Goal: Transaction & Acquisition: Purchase product/service

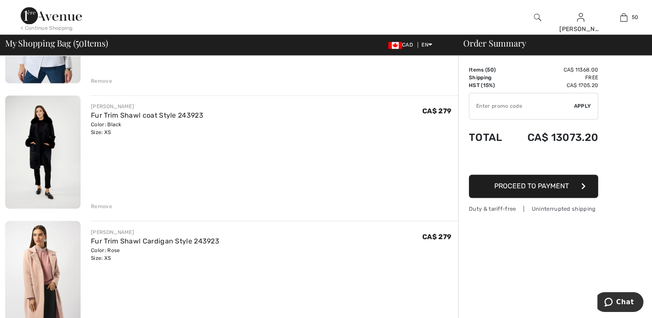
scroll to position [4660, 0]
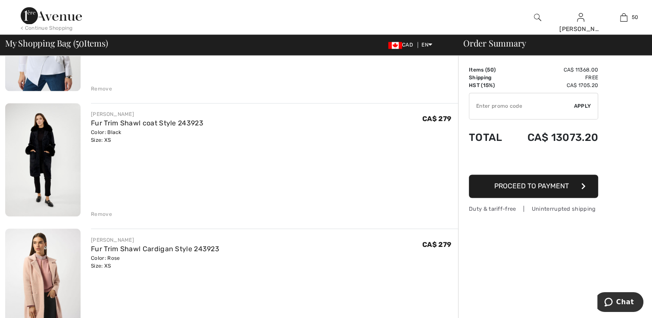
click at [60, 187] on img at bounding box center [42, 159] width 75 height 113
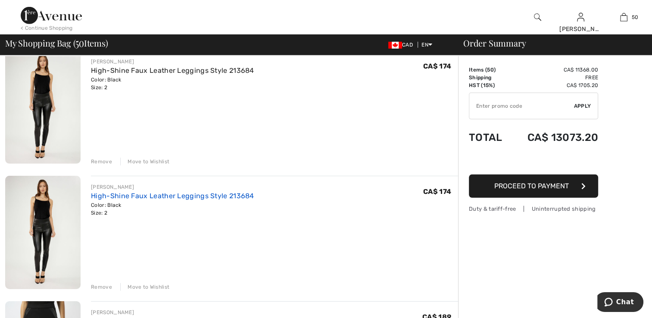
scroll to position [5855, 0]
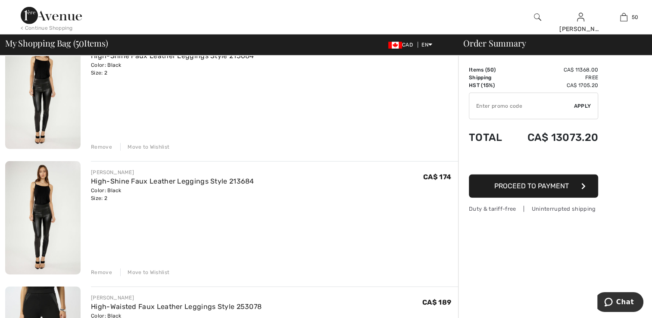
click at [146, 269] on div "Move to Wishlist" at bounding box center [144, 273] width 49 height 8
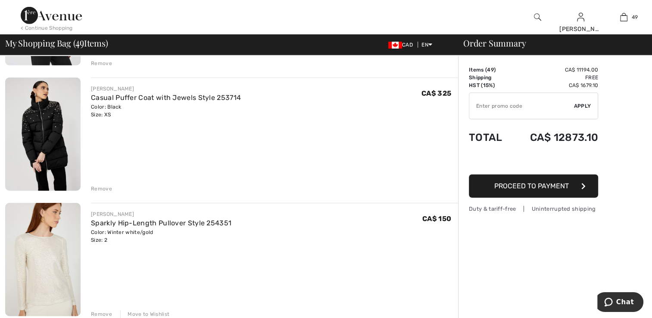
scroll to position [5563, 0]
click at [97, 187] on div "Remove" at bounding box center [101, 188] width 21 height 8
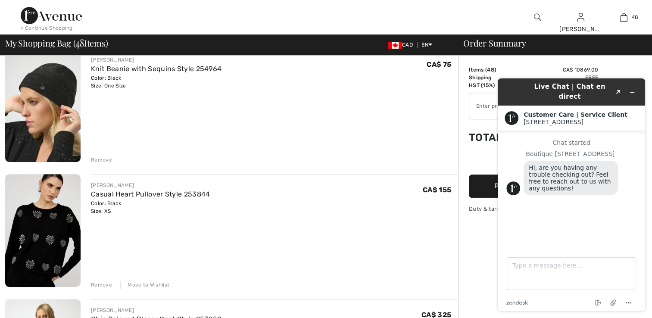
scroll to position [474, 0]
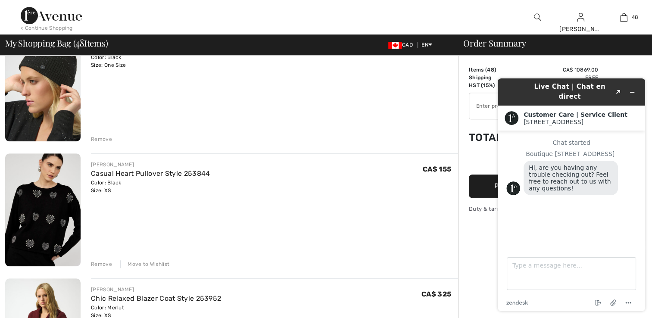
click at [135, 263] on div "Move to Wishlist" at bounding box center [144, 264] width 49 height 8
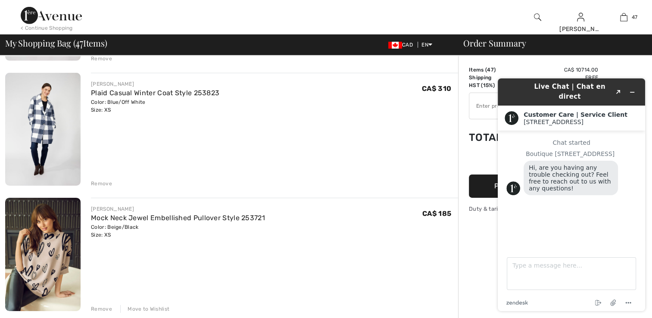
scroll to position [2717, 0]
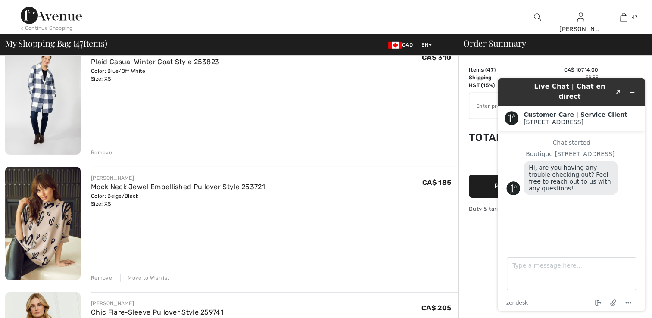
click at [45, 108] on img at bounding box center [42, 98] width 75 height 113
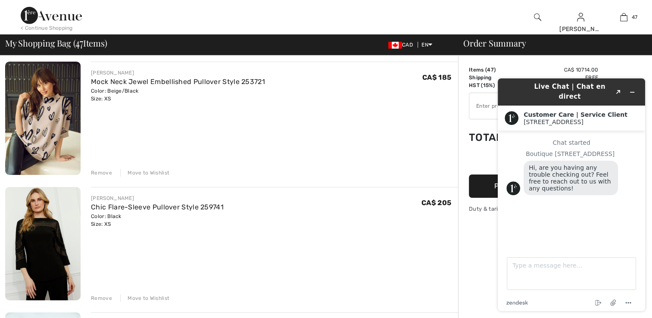
scroll to position [2846, 0]
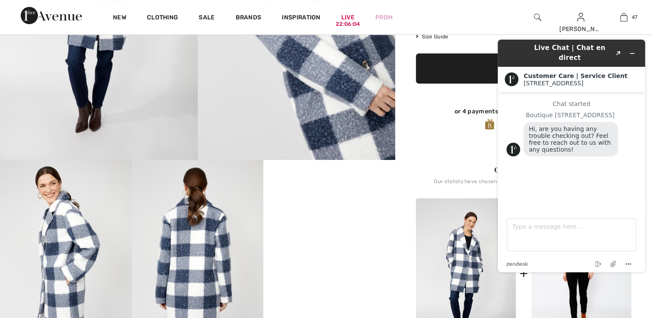
scroll to position [216, 0]
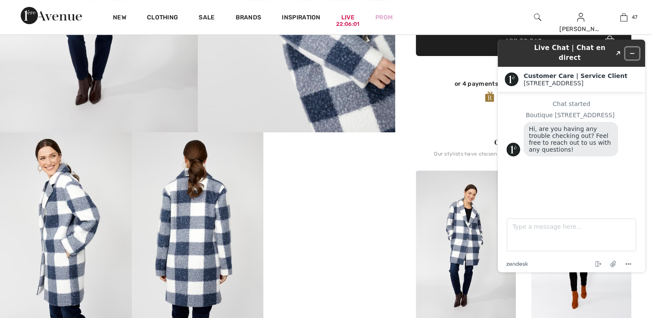
click at [632, 50] on icon "Minimize widget" at bounding box center [633, 53] width 6 height 6
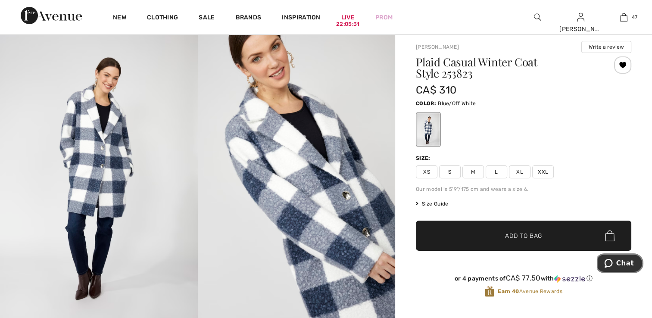
scroll to position [0, 0]
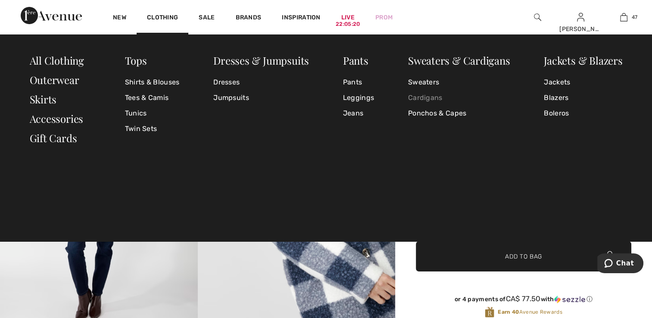
click at [417, 97] on link "Cardigans" at bounding box center [459, 98] width 102 height 16
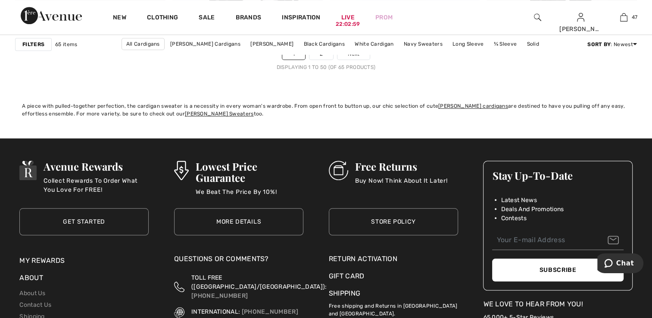
scroll to position [4097, 0]
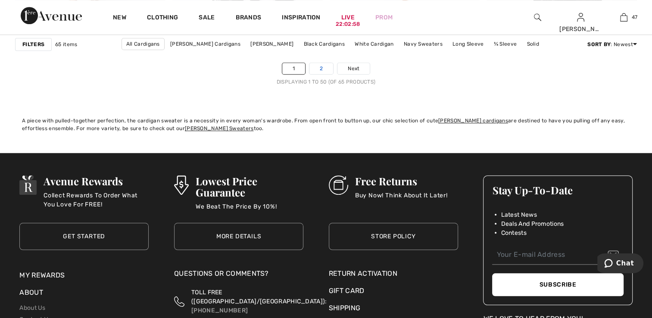
click at [322, 68] on link "2" at bounding box center [322, 68] width 24 height 11
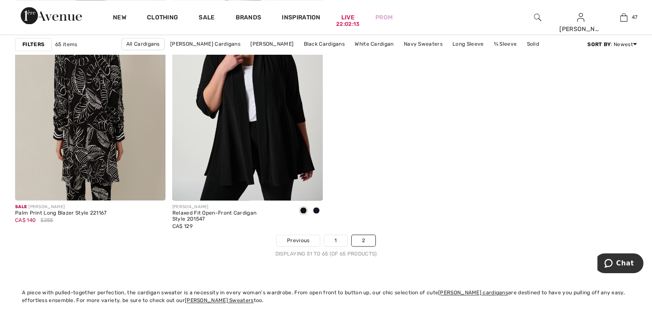
scroll to position [1337, 0]
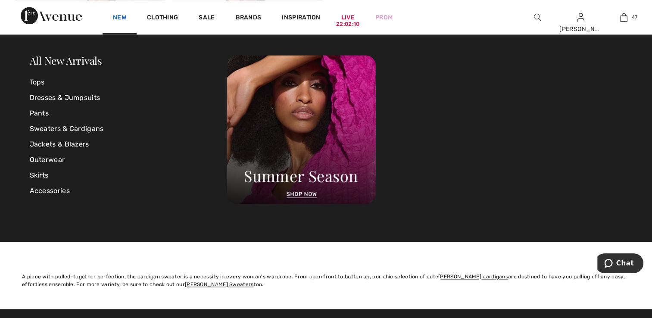
click at [124, 20] on link "New" at bounding box center [119, 18] width 13 height 9
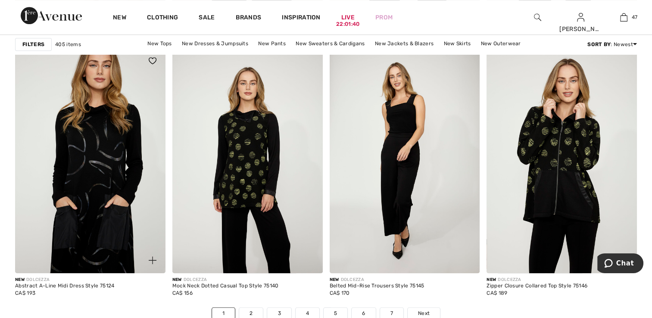
scroll to position [3881, 0]
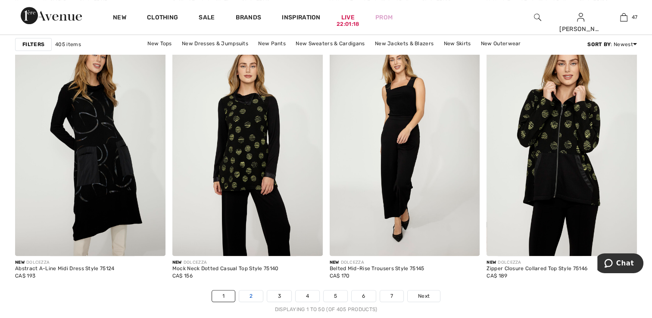
click at [250, 292] on link "2" at bounding box center [251, 296] width 24 height 11
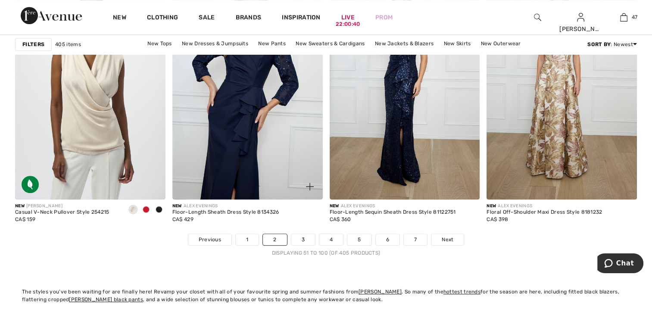
scroll to position [4053, 0]
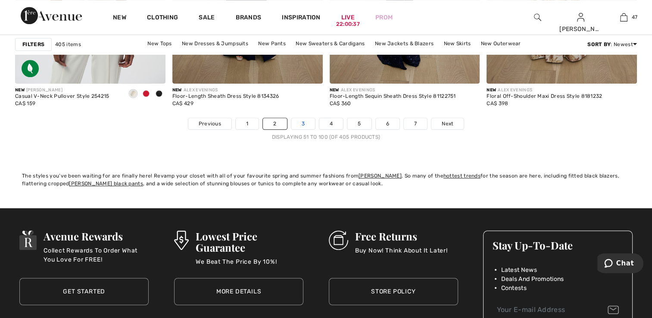
click at [302, 121] on link "3" at bounding box center [303, 123] width 24 height 11
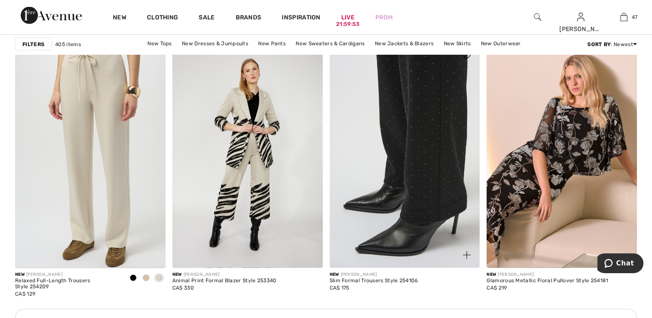
scroll to position [1811, 0]
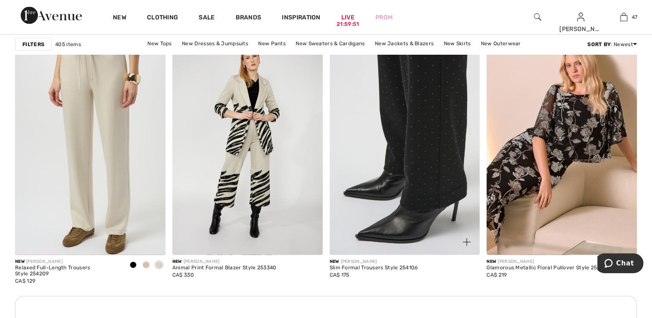
click at [403, 187] on img at bounding box center [405, 143] width 150 height 226
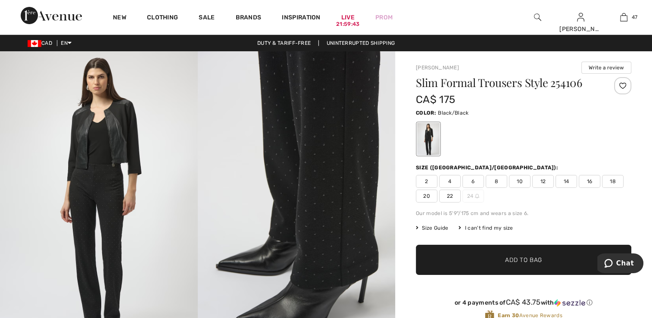
click at [84, 212] on img at bounding box center [99, 199] width 198 height 296
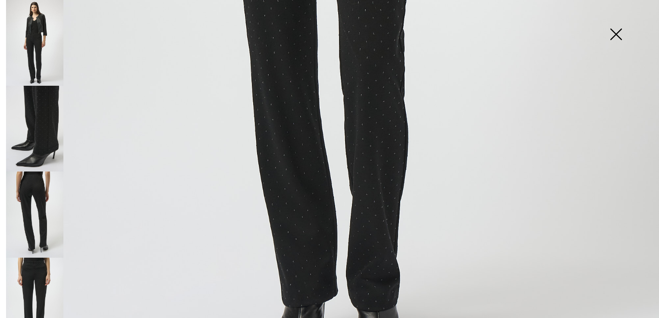
scroll to position [659, 0]
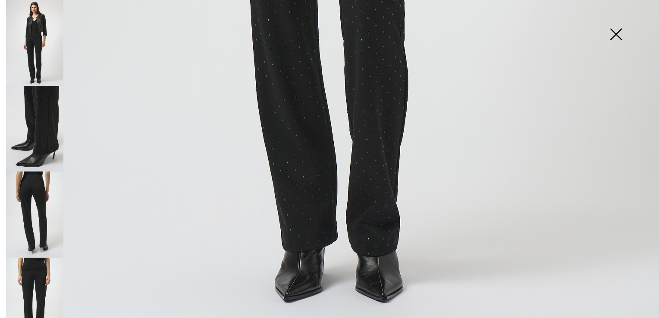
click at [36, 147] on img at bounding box center [34, 129] width 57 height 86
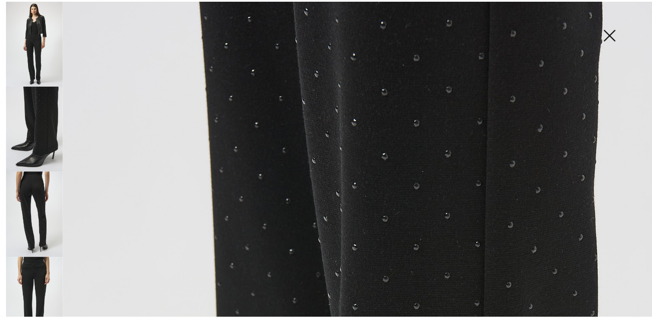
scroll to position [0, 0]
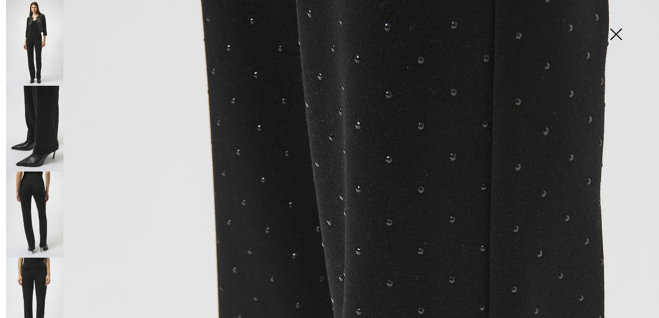
click at [26, 272] on img at bounding box center [34, 301] width 57 height 86
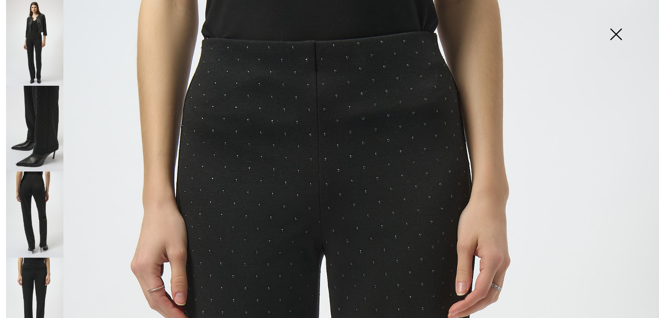
click at [55, 129] on img at bounding box center [34, 129] width 57 height 86
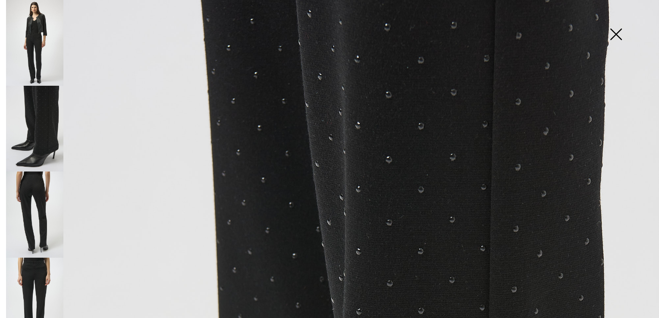
click at [615, 32] on img at bounding box center [615, 35] width 43 height 44
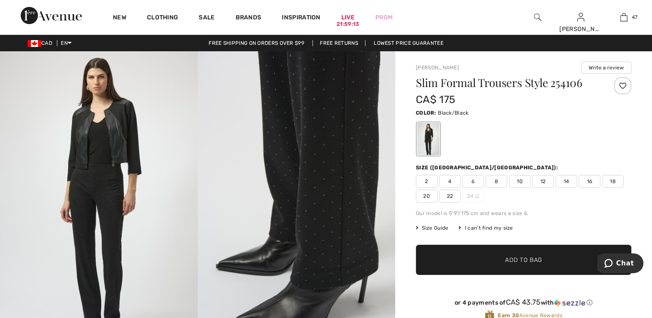
click at [429, 177] on span "2" at bounding box center [427, 181] width 22 height 13
click at [511, 260] on span "Add to Bag" at bounding box center [523, 260] width 37 height 9
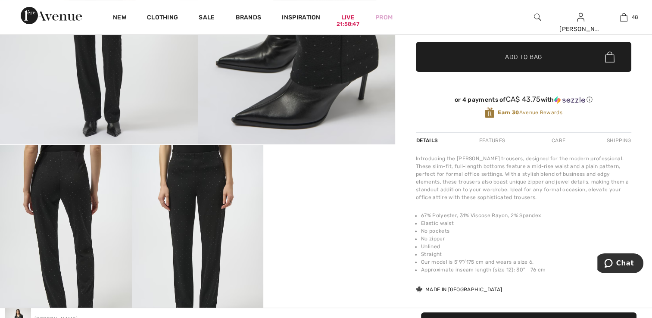
scroll to position [86, 0]
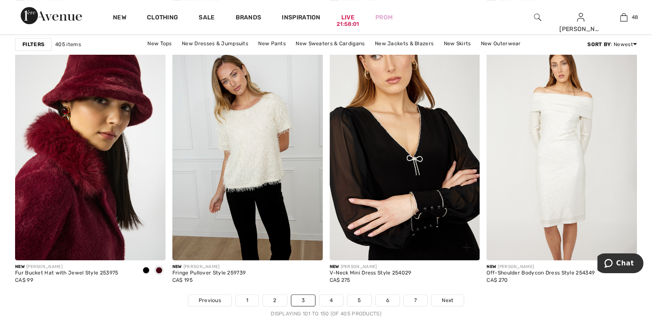
scroll to position [3924, 0]
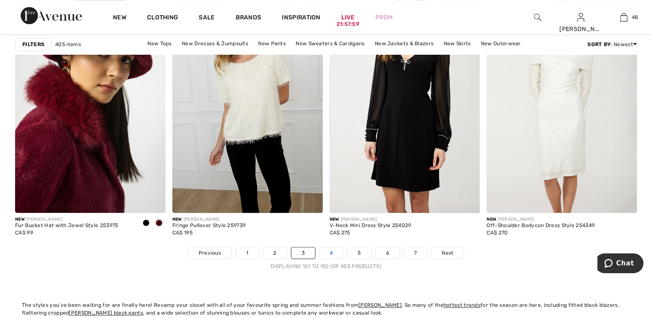
click at [333, 253] on link "4" at bounding box center [332, 253] width 24 height 11
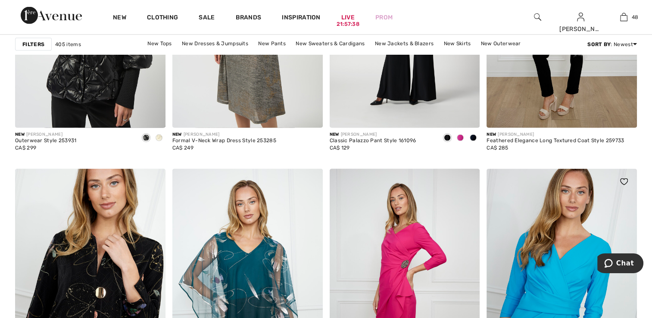
scroll to position [1725, 0]
